Goal: Obtain resource: Download file/media

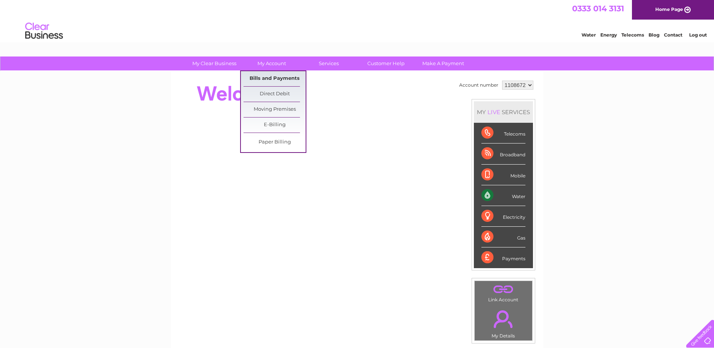
click at [269, 79] on link "Bills and Payments" at bounding box center [274, 78] width 62 height 15
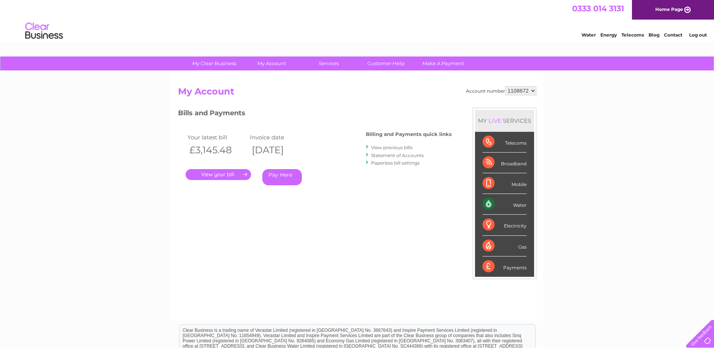
click at [220, 174] on link "." at bounding box center [218, 174] width 65 height 11
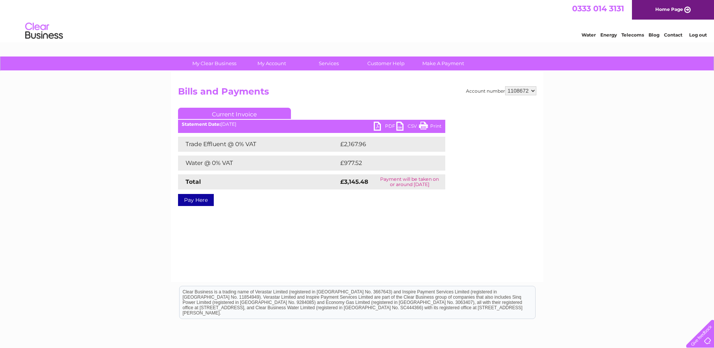
click at [378, 126] on link "PDF" at bounding box center [385, 127] width 23 height 11
